Goal: Information Seeking & Learning: Learn about a topic

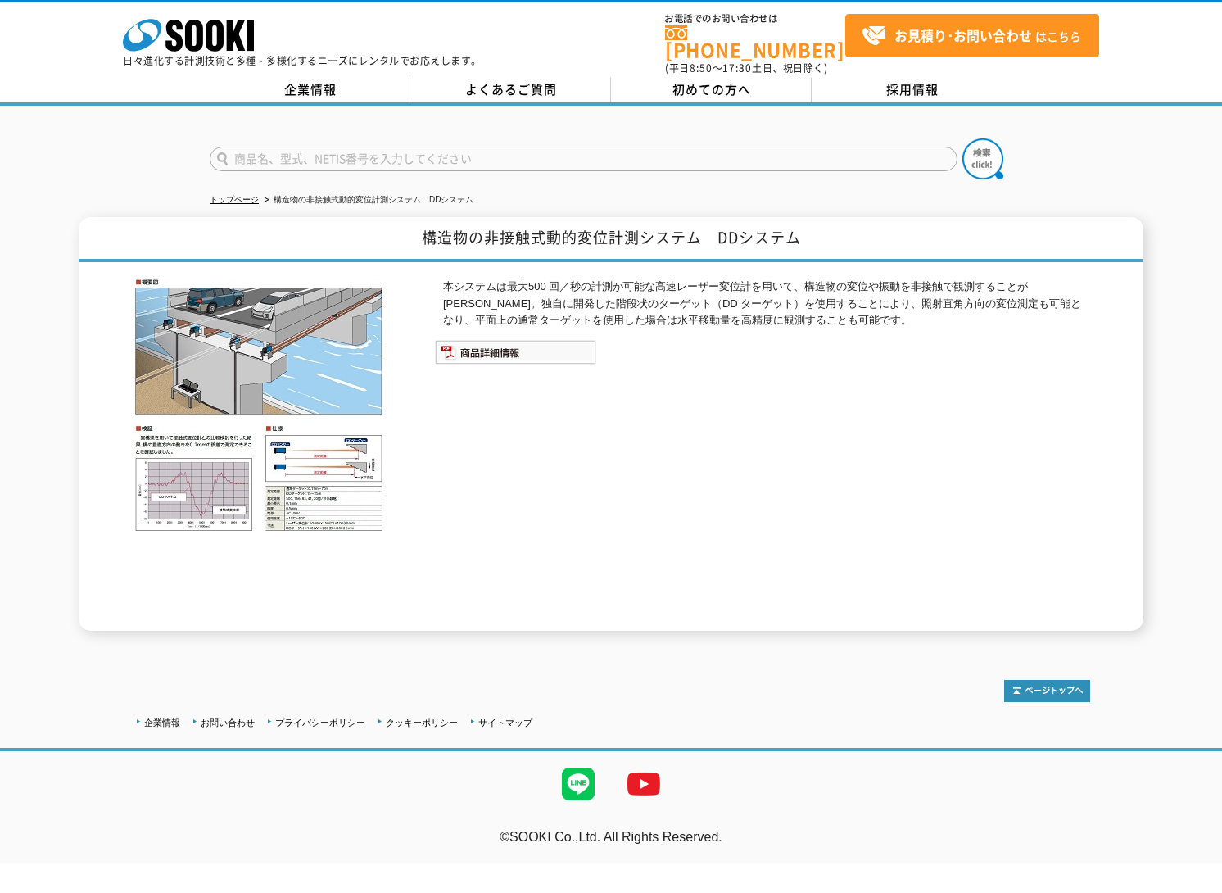
click at [498, 347] on img at bounding box center [515, 352] width 161 height 25
click at [285, 434] on img at bounding box center [259, 405] width 254 height 254
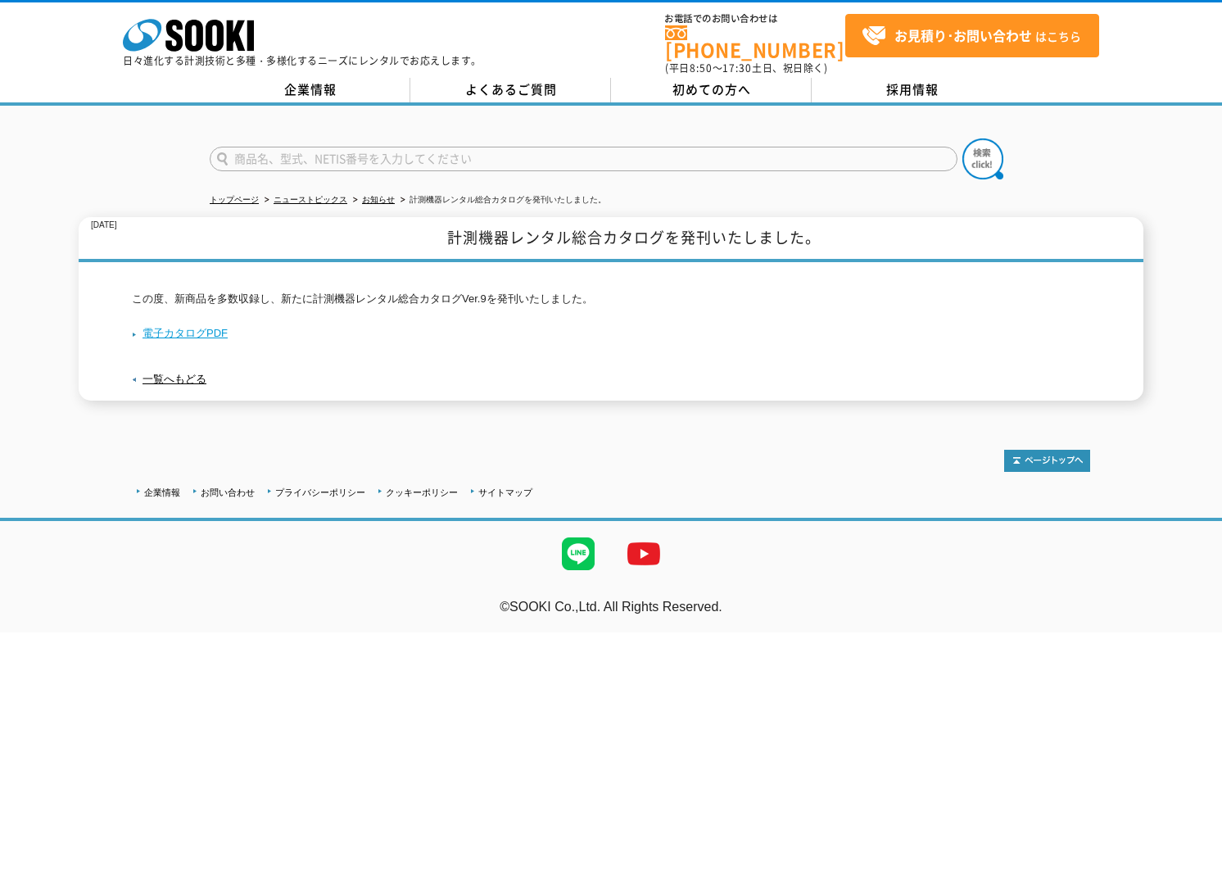
click at [180, 327] on link "電子カタログPDF" at bounding box center [180, 333] width 96 height 12
click at [265, 147] on input "text" at bounding box center [584, 159] width 748 height 25
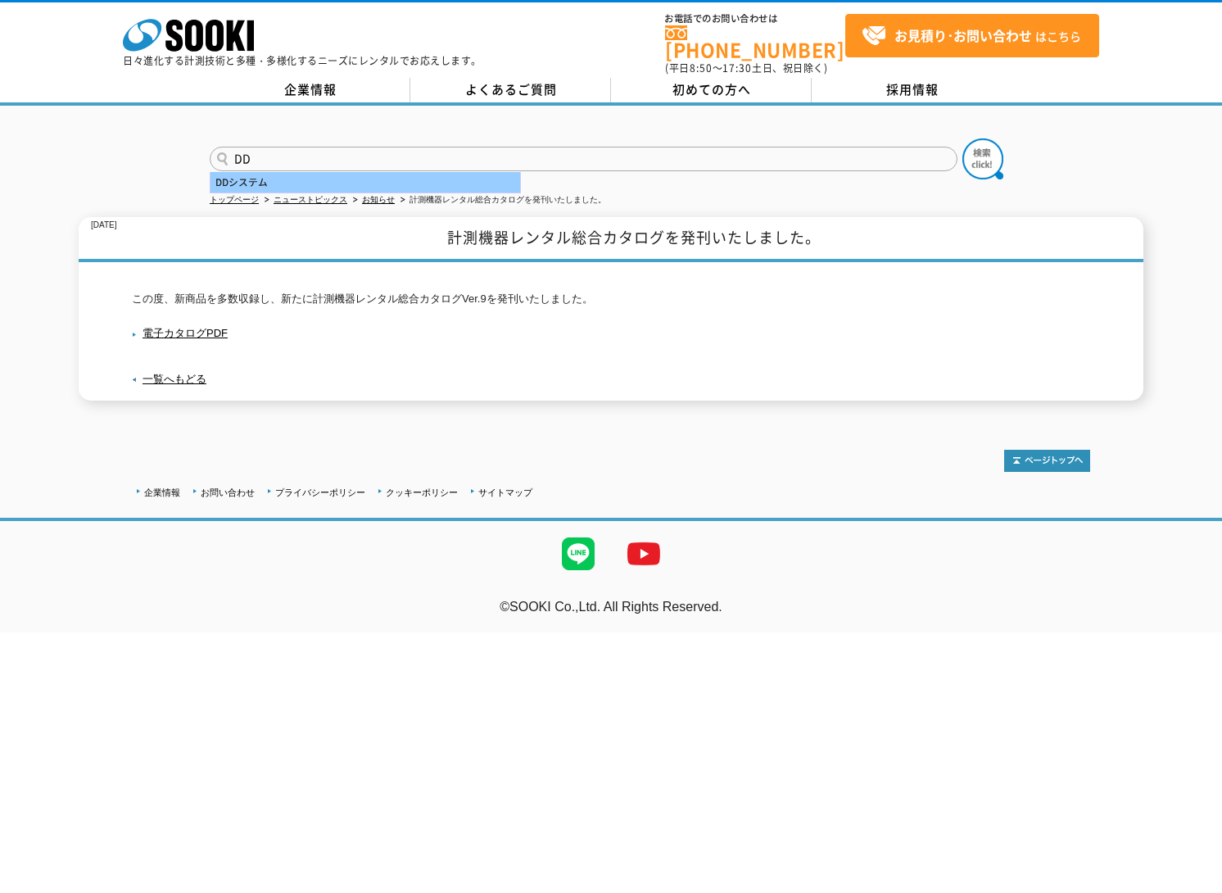
click at [250, 175] on div "DDシステム" at bounding box center [365, 182] width 310 height 20
type input "DDシステム"
click at [988, 149] on img at bounding box center [982, 158] width 41 height 41
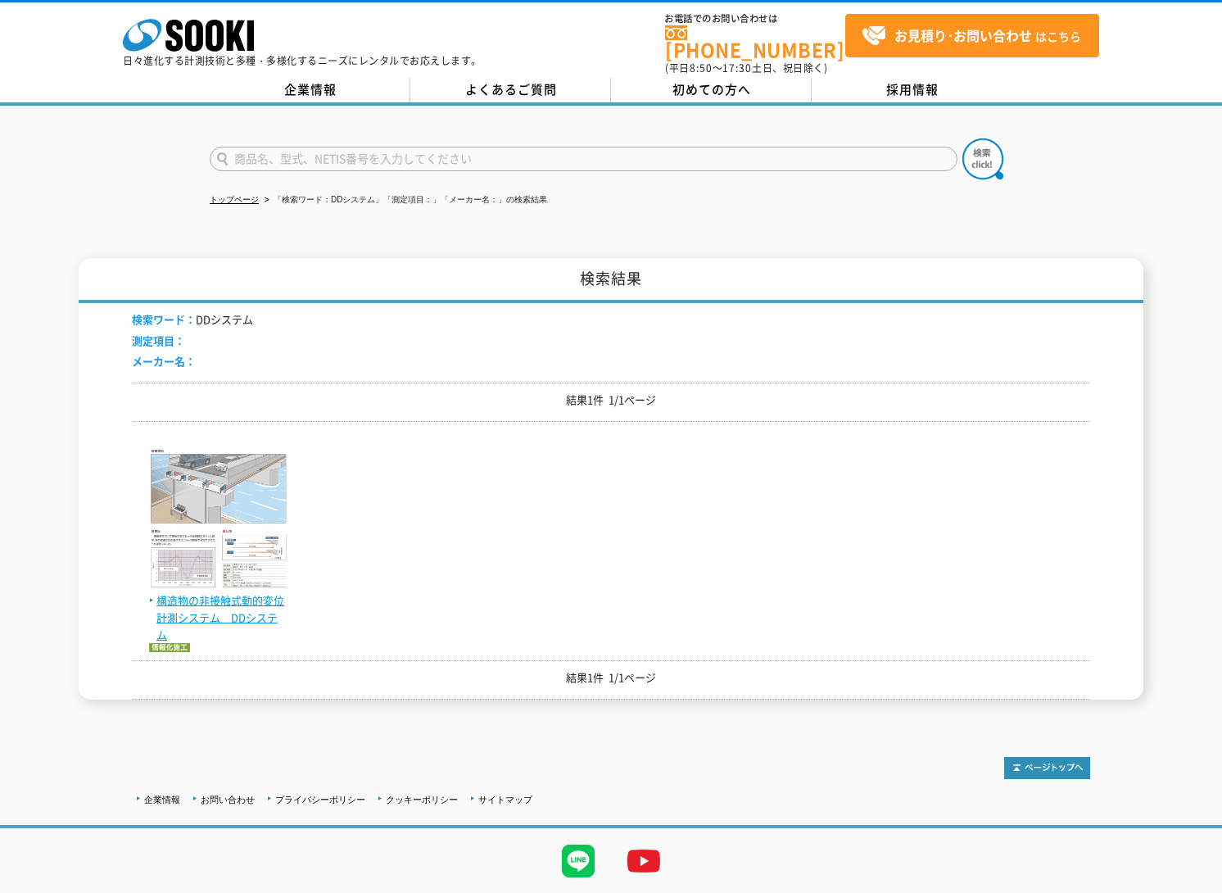
click at [230, 515] on img at bounding box center [218, 520] width 139 height 143
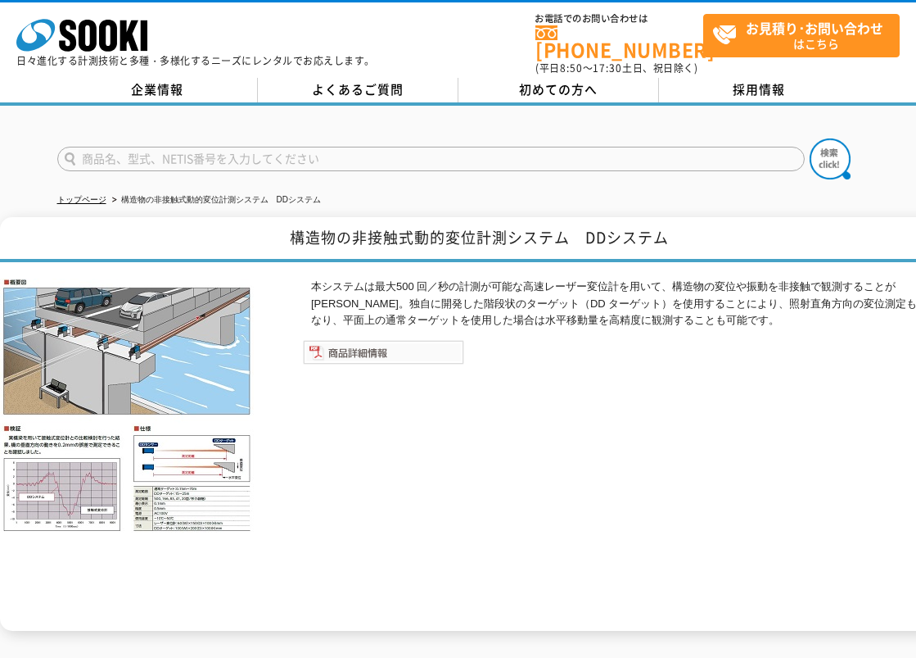
click at [359, 346] on img at bounding box center [383, 352] width 161 height 25
